Goal: Task Accomplishment & Management: Manage account settings

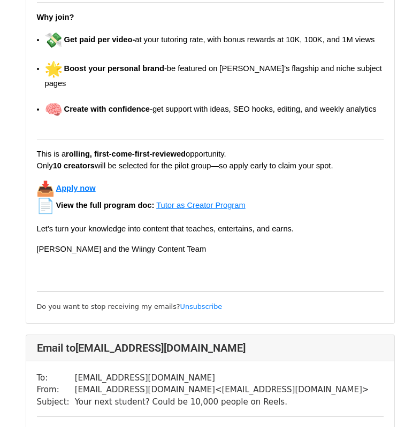
scroll to position [11952, 0]
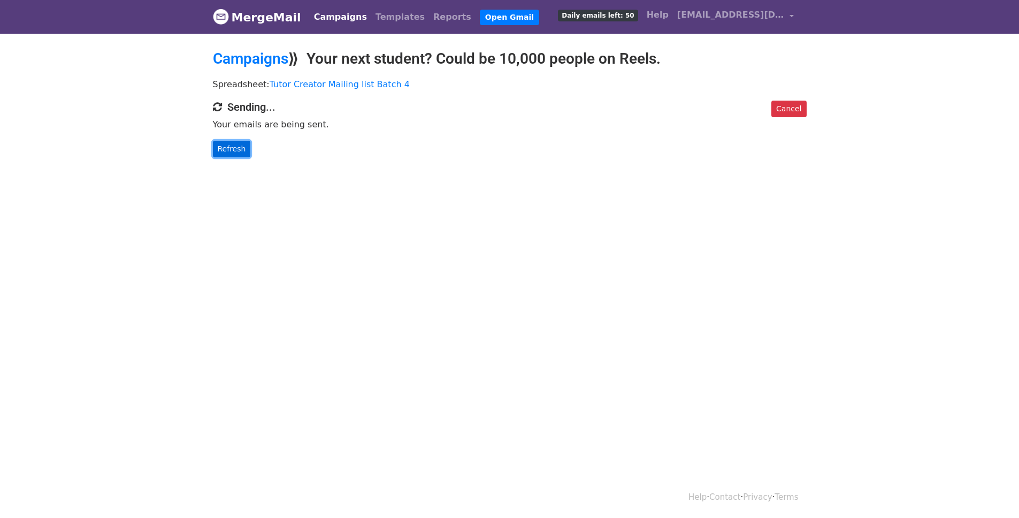
click at [225, 149] on link "Refresh" at bounding box center [232, 149] width 38 height 17
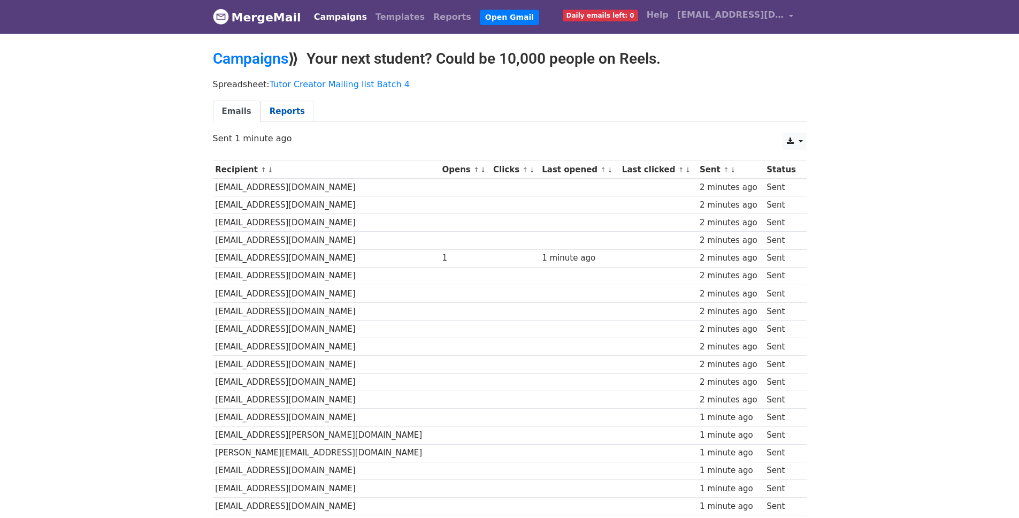
click at [287, 111] on link "Reports" at bounding box center [286, 112] width 53 height 22
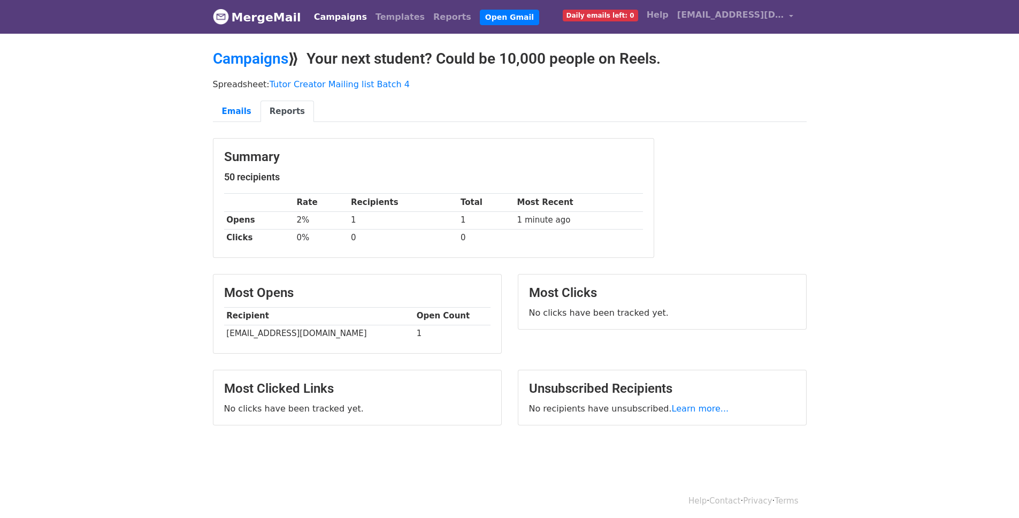
click at [329, 19] on link "Campaigns" at bounding box center [341, 16] width 62 height 21
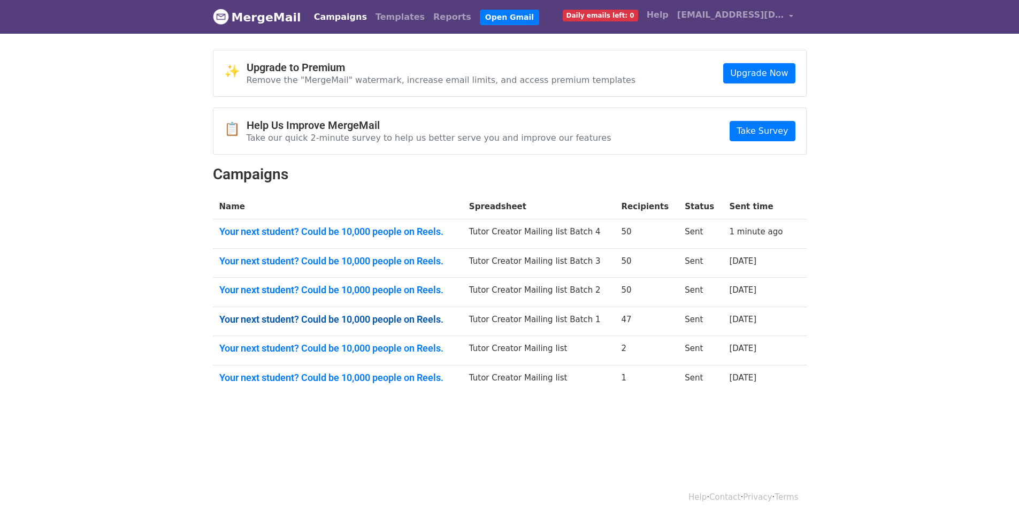
click at [339, 317] on link "Your next student? Could be 10,000 people on Reels." at bounding box center [337, 319] width 237 height 12
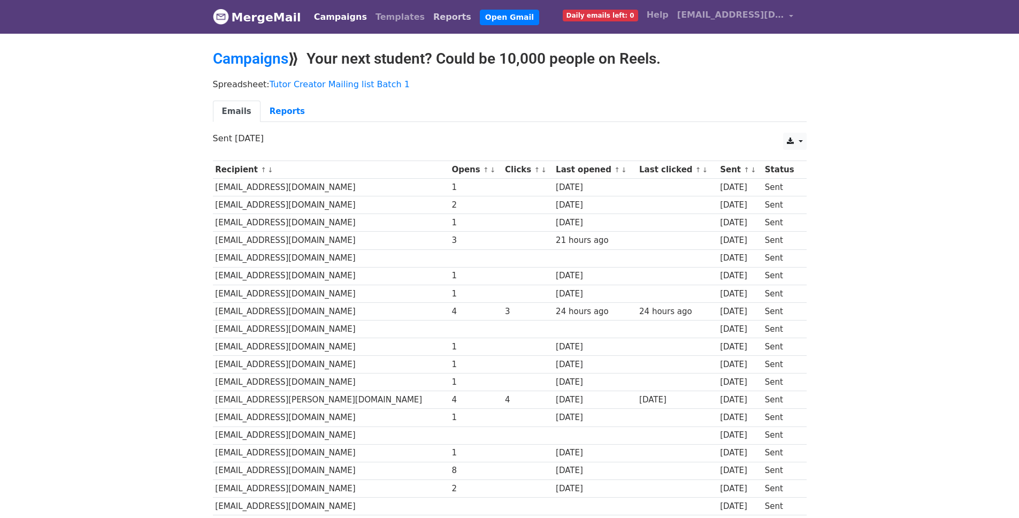
click at [429, 24] on link "Reports" at bounding box center [452, 16] width 47 height 21
click at [429, 16] on link "Reports" at bounding box center [452, 16] width 47 height 21
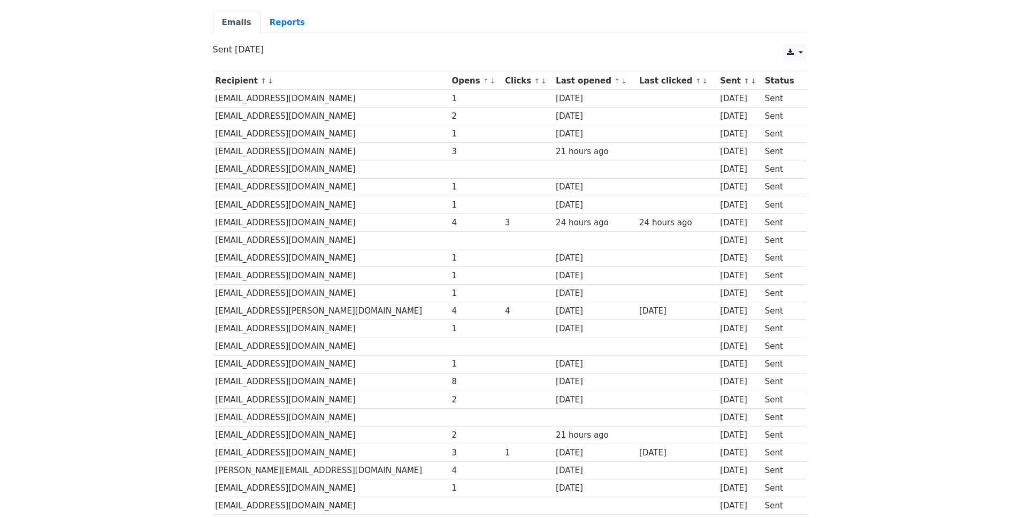
scroll to position [88, 0]
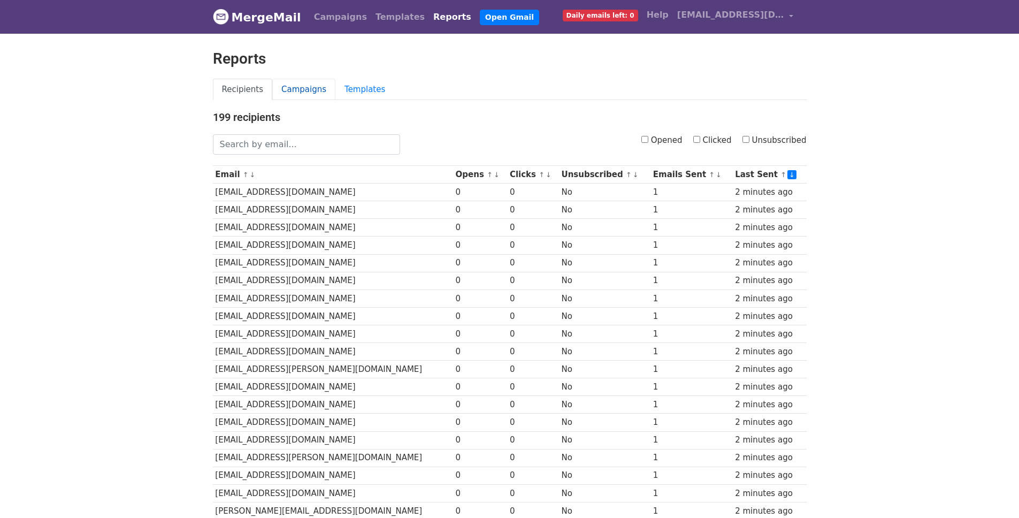
click at [313, 82] on link "Campaigns" at bounding box center [303, 90] width 63 height 22
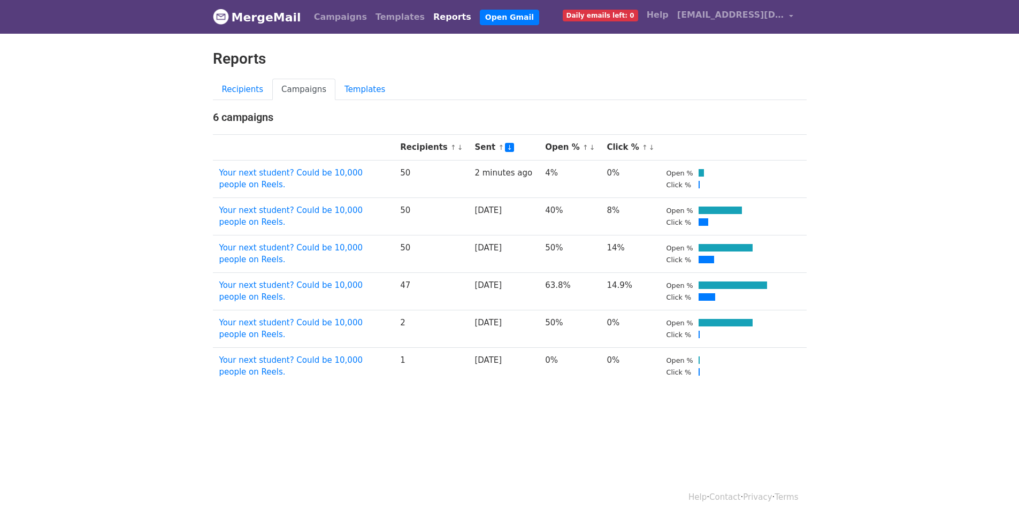
click at [404, 411] on body "MergeMail Campaigns Templates Reports Open Gmail Daily emails left: 0 Help [EMA…" at bounding box center [509, 218] width 1019 height 436
click at [548, 103] on div "Recipients Campaigns Templates" at bounding box center [510, 95] width 610 height 33
click at [350, 89] on link "Templates" at bounding box center [364, 90] width 59 height 22
click at [241, 90] on link "Recipients" at bounding box center [243, 90] width 60 height 22
